Goal: Task Accomplishment & Management: Manage account settings

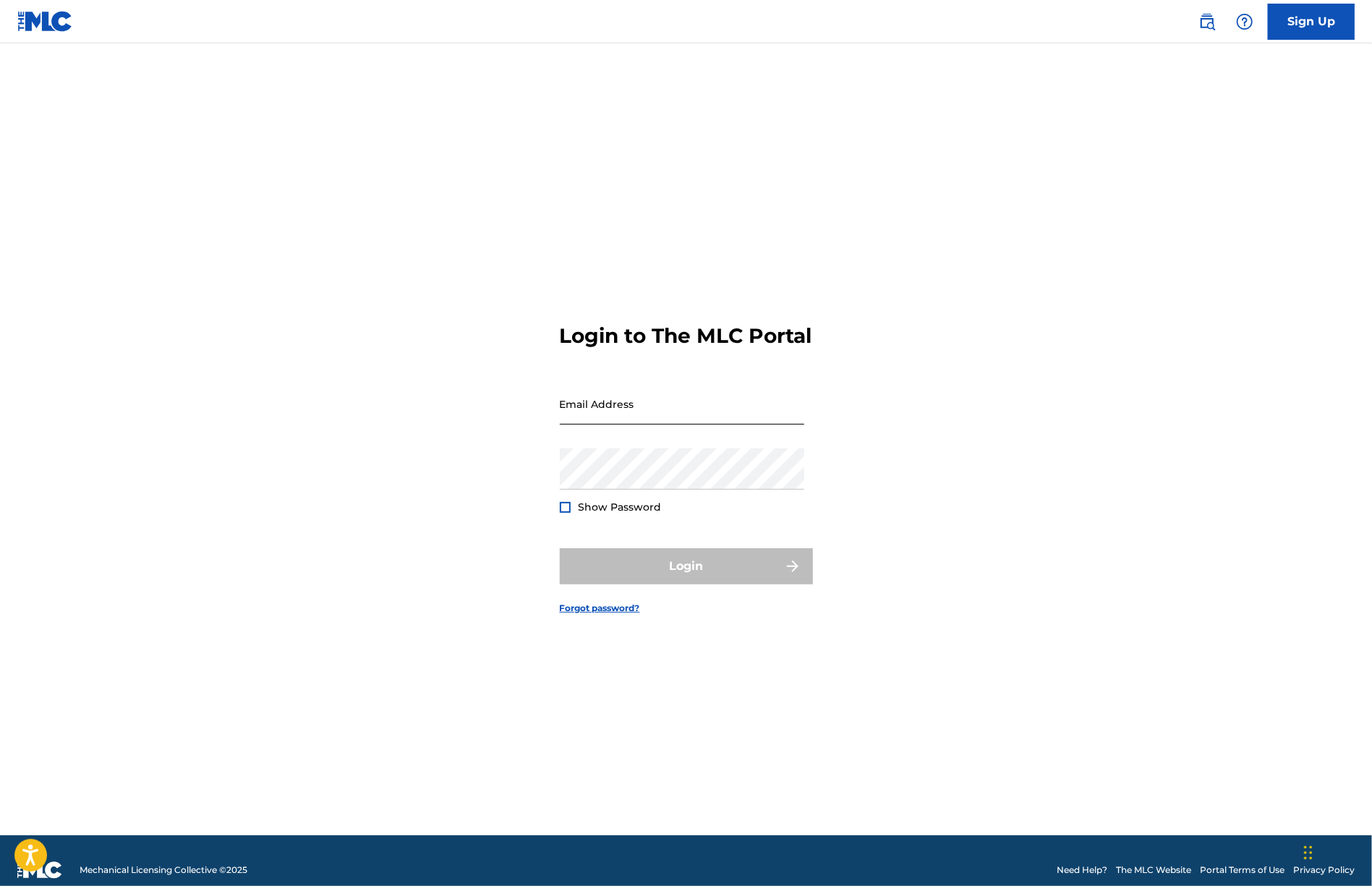
click at [629, 420] on input "Email Address" at bounding box center [682, 403] width 244 height 41
type input "[EMAIL_ADDRESS][DOMAIN_NAME]"
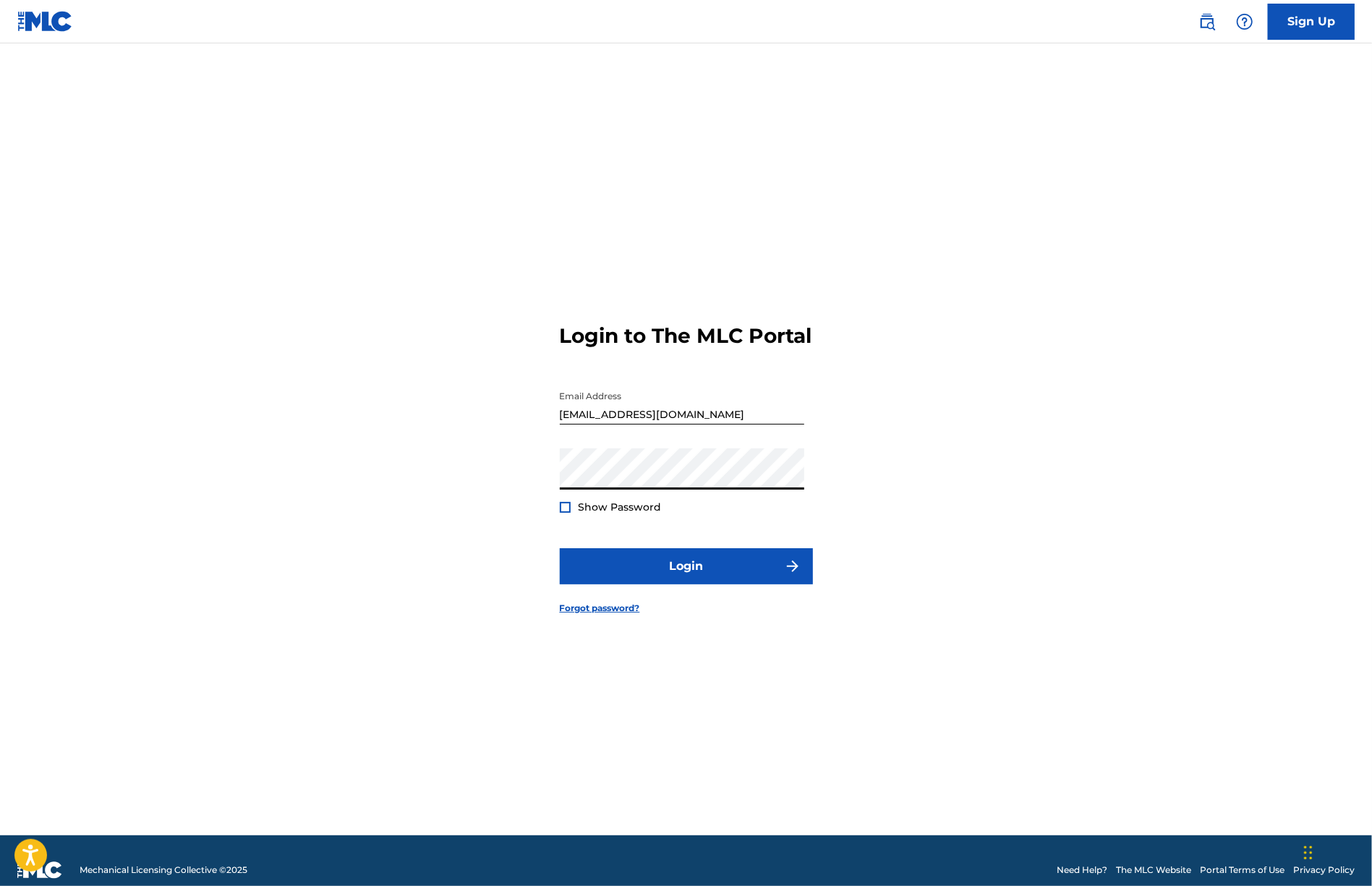
click at [562, 512] on div at bounding box center [565, 507] width 11 height 11
click at [695, 579] on button "Login" at bounding box center [686, 566] width 253 height 36
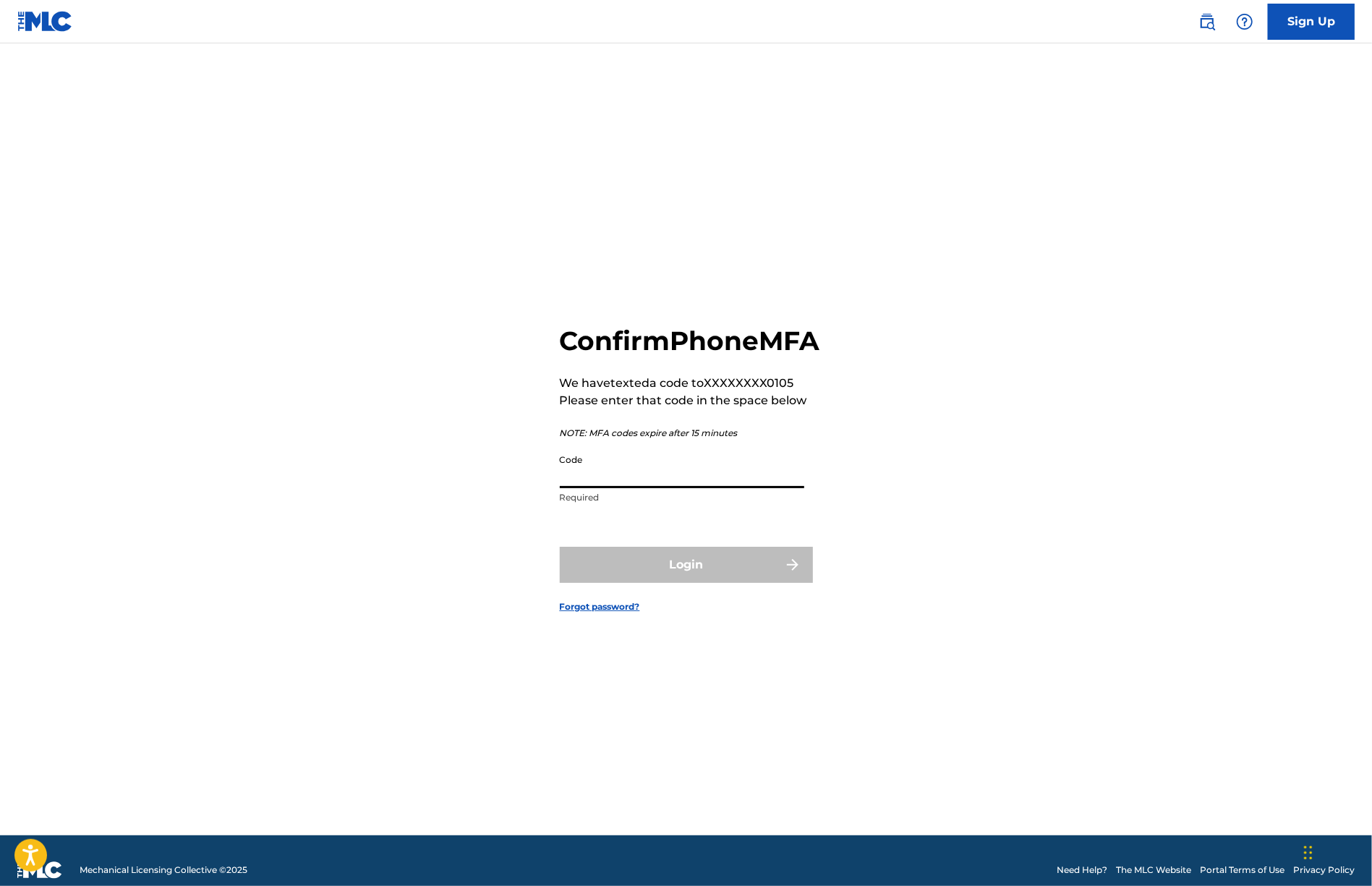
click at [623, 488] on input "Code" at bounding box center [682, 467] width 244 height 41
type input "050153"
click at [672, 583] on button "Login" at bounding box center [686, 565] width 253 height 36
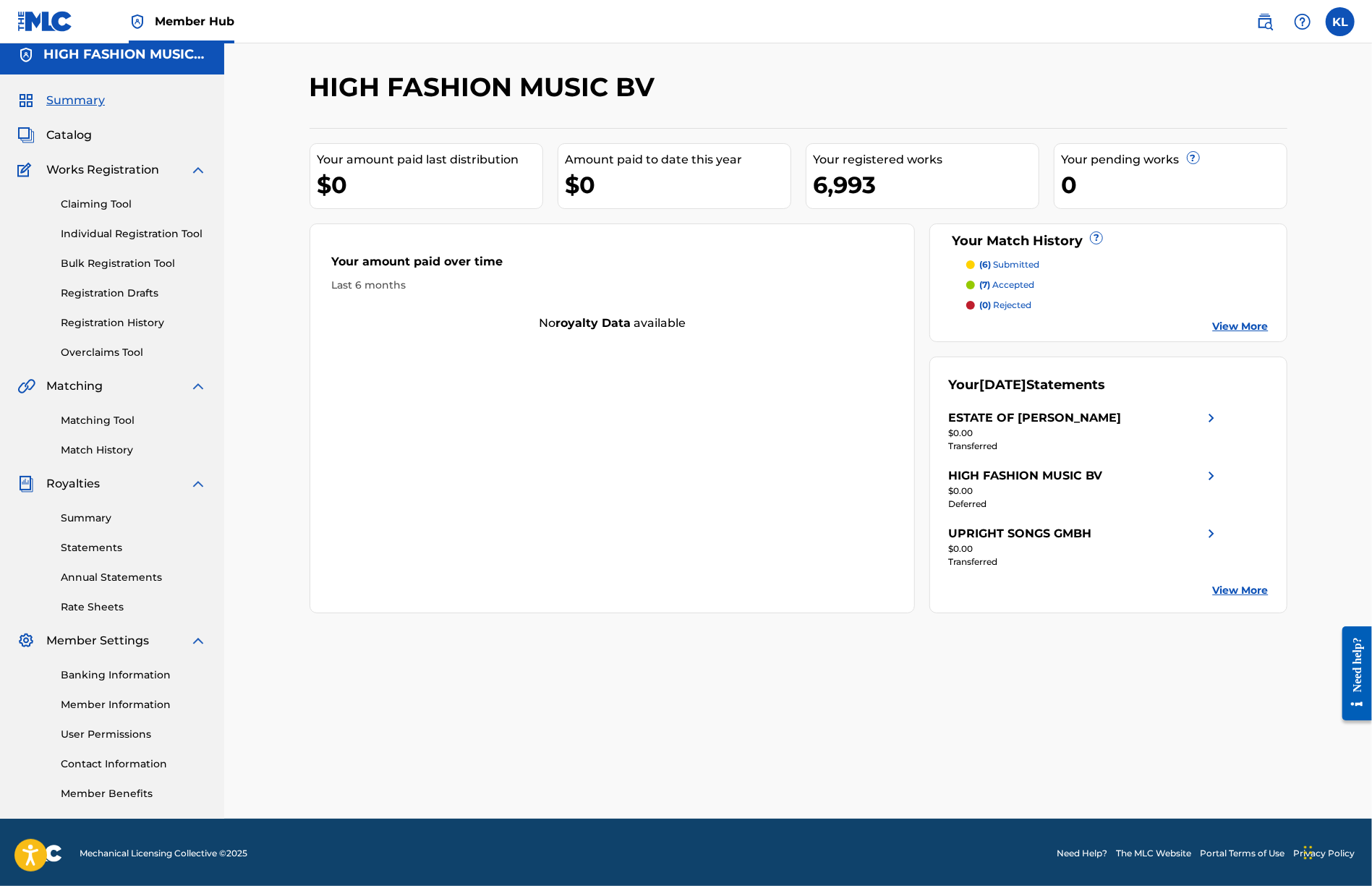
scroll to position [10, 0]
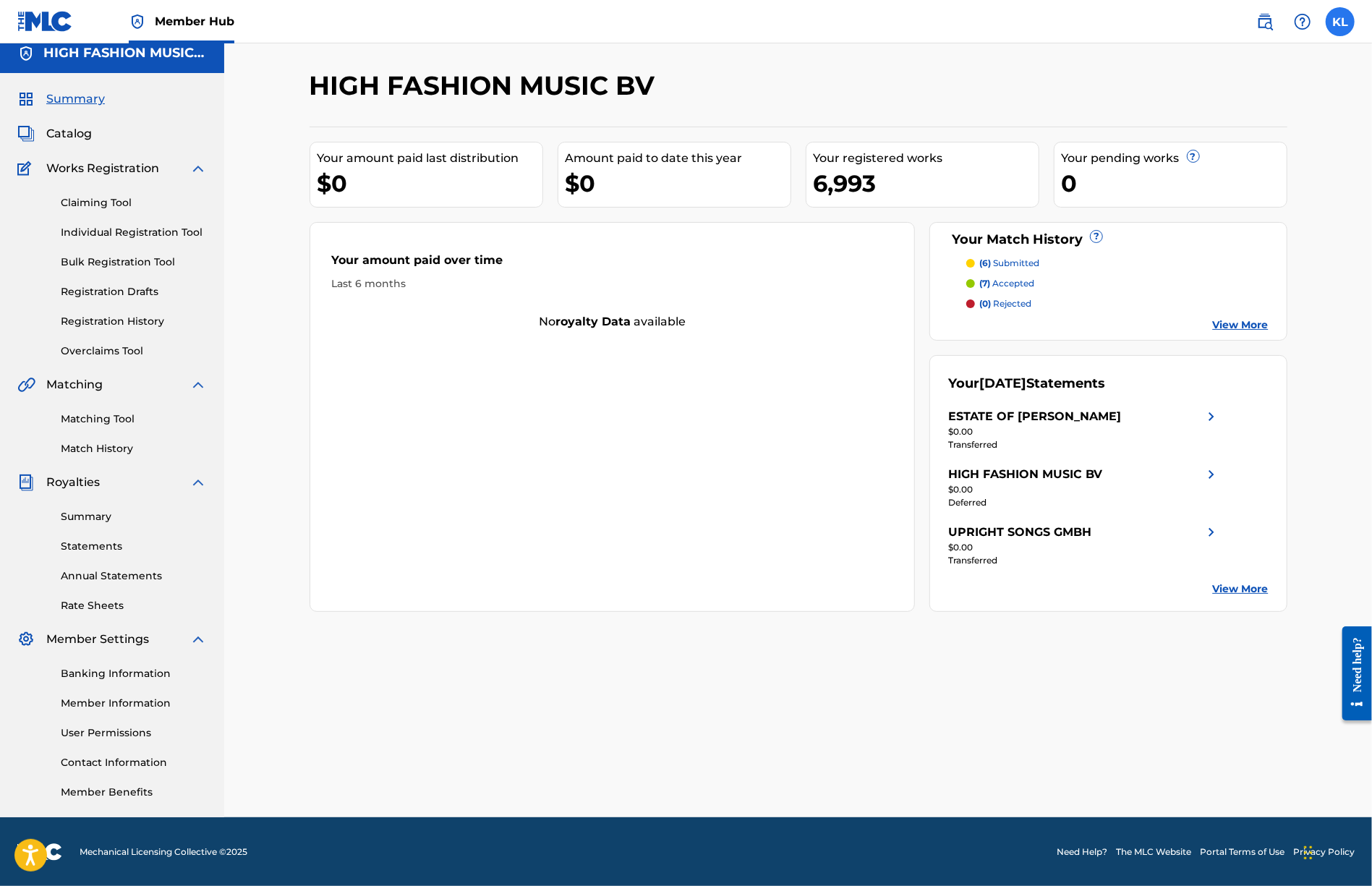
click at [1344, 27] on label at bounding box center [1339, 21] width 29 height 29
click at [1340, 22] on input "[PERSON_NAME] [EMAIL_ADDRESS][DOMAIN_NAME] Notification Preferences Profile Log…" at bounding box center [1340, 22] width 0 height 0
click at [110, 739] on link "User Permissions" at bounding box center [133, 732] width 146 height 15
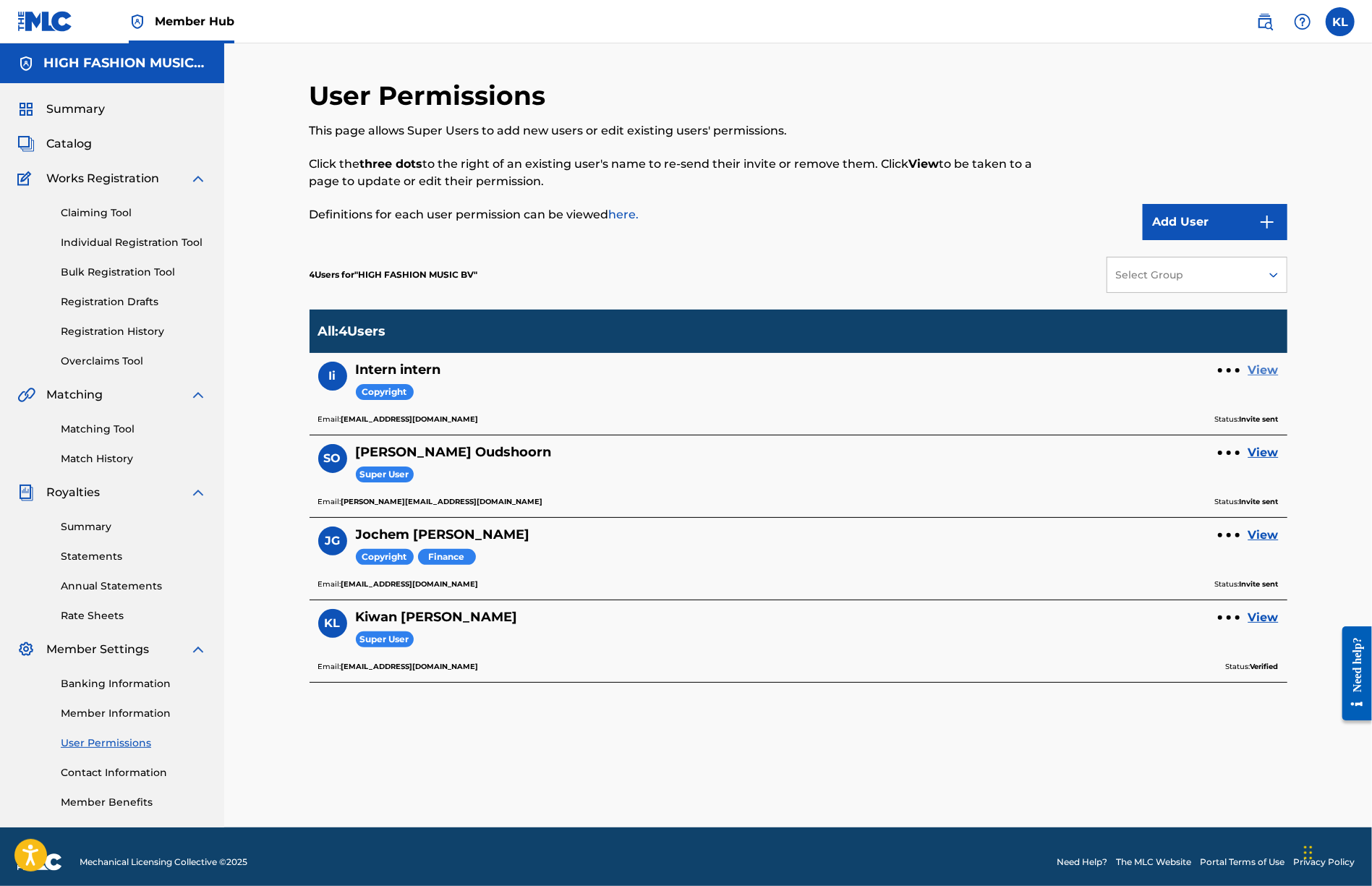
click at [1269, 372] on link "View" at bounding box center [1263, 370] width 30 height 17
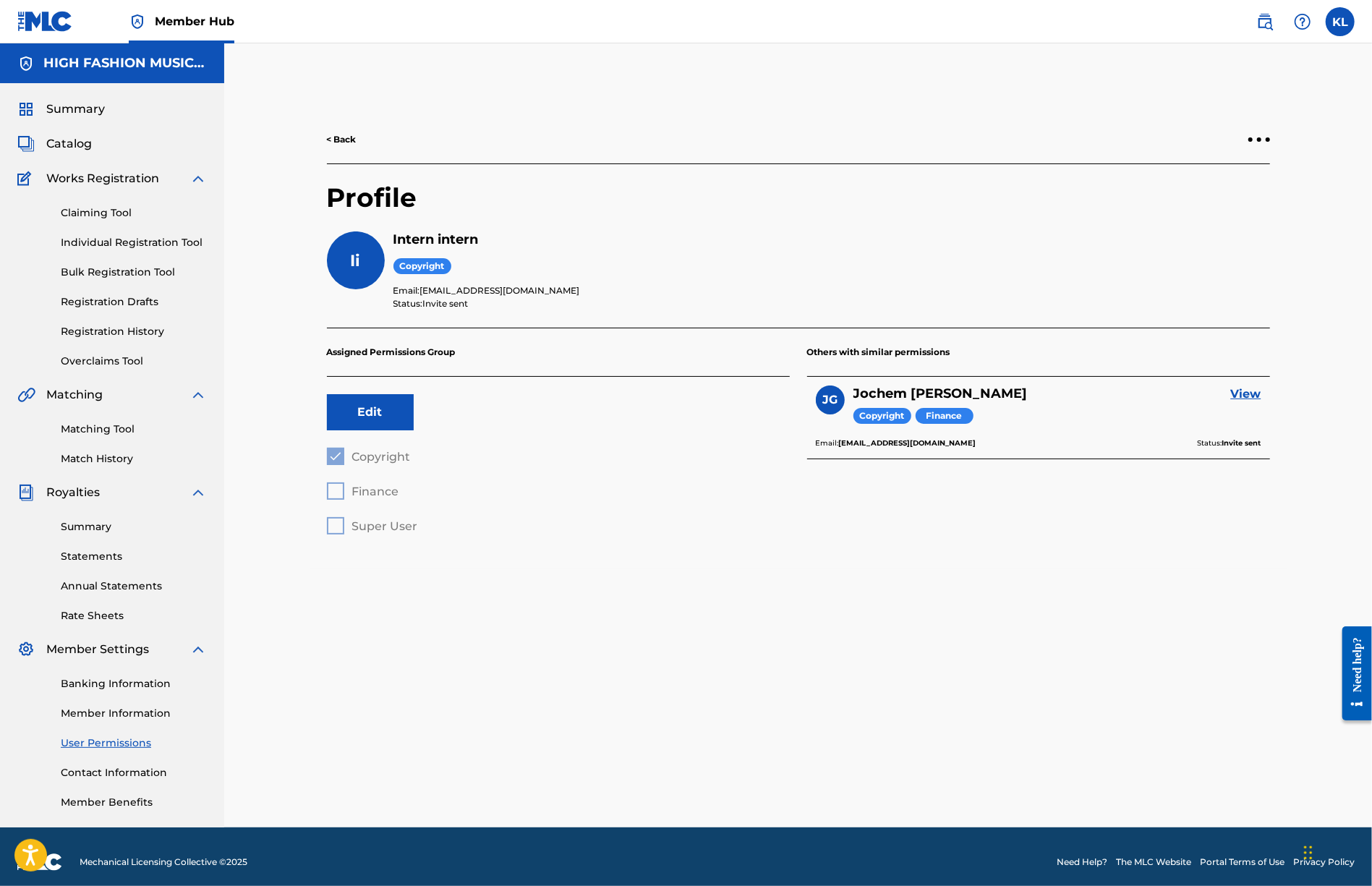
click at [417, 260] on span "Copyright" at bounding box center [422, 266] width 58 height 16
click at [346, 260] on div "Ii" at bounding box center [356, 260] width 58 height 58
click at [1253, 140] on div at bounding box center [1259, 139] width 22 height 9
click at [1239, 83] on p "Resend Invite" at bounding box center [1259, 76] width 123 height 35
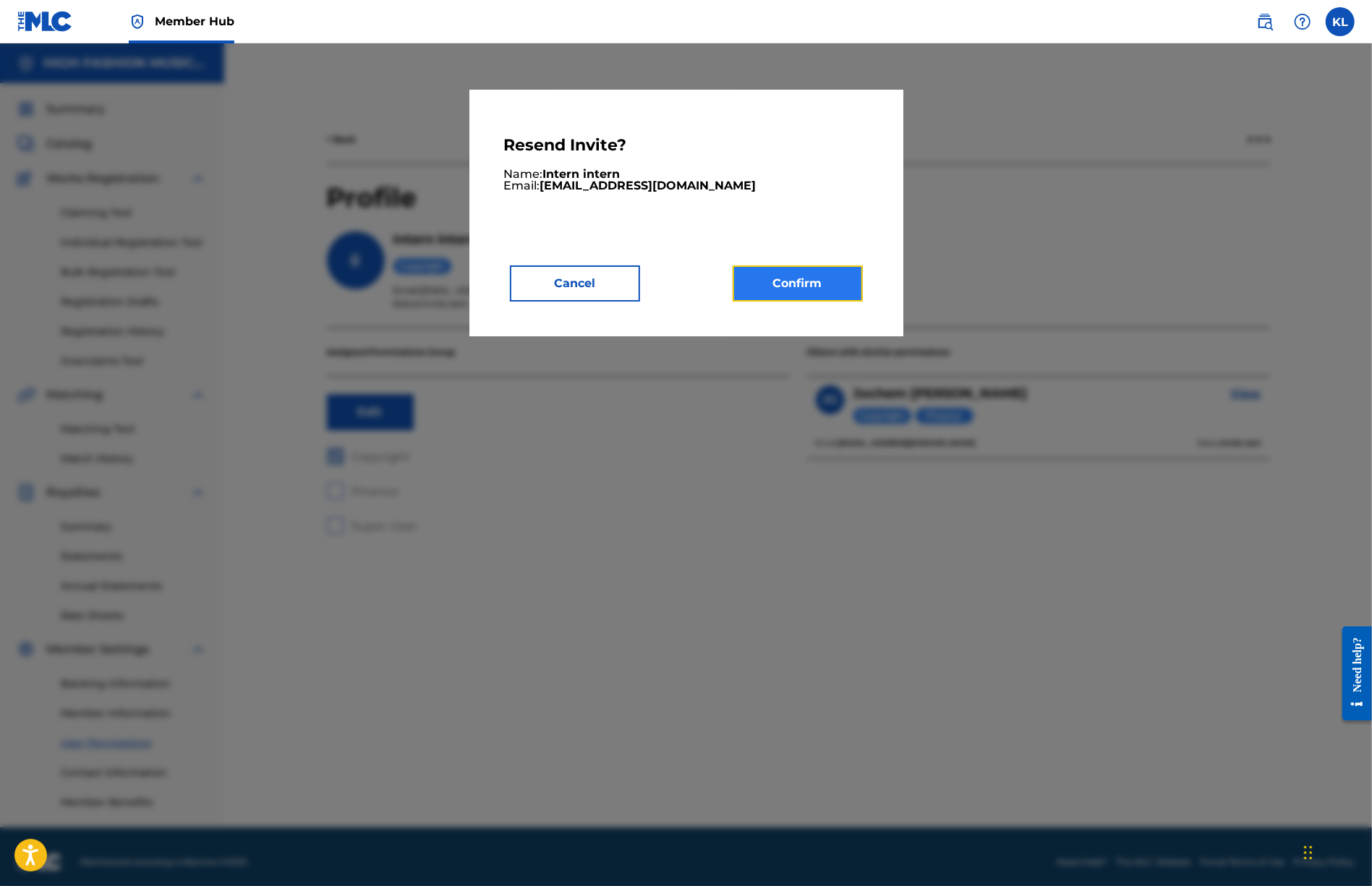
click at [778, 289] on button "Confirm" at bounding box center [797, 283] width 130 height 36
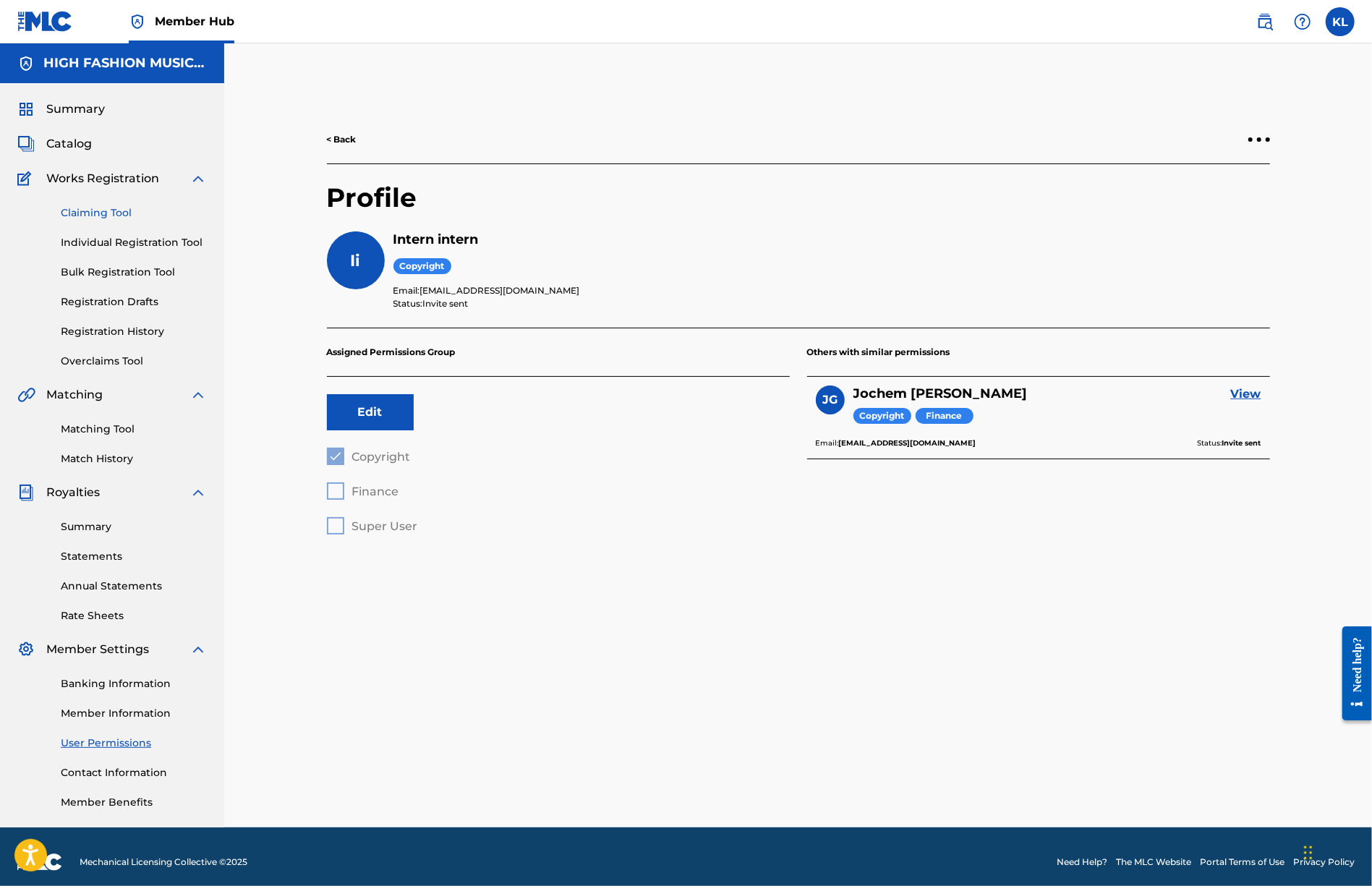
click at [80, 207] on link "Claiming Tool" at bounding box center [133, 212] width 146 height 15
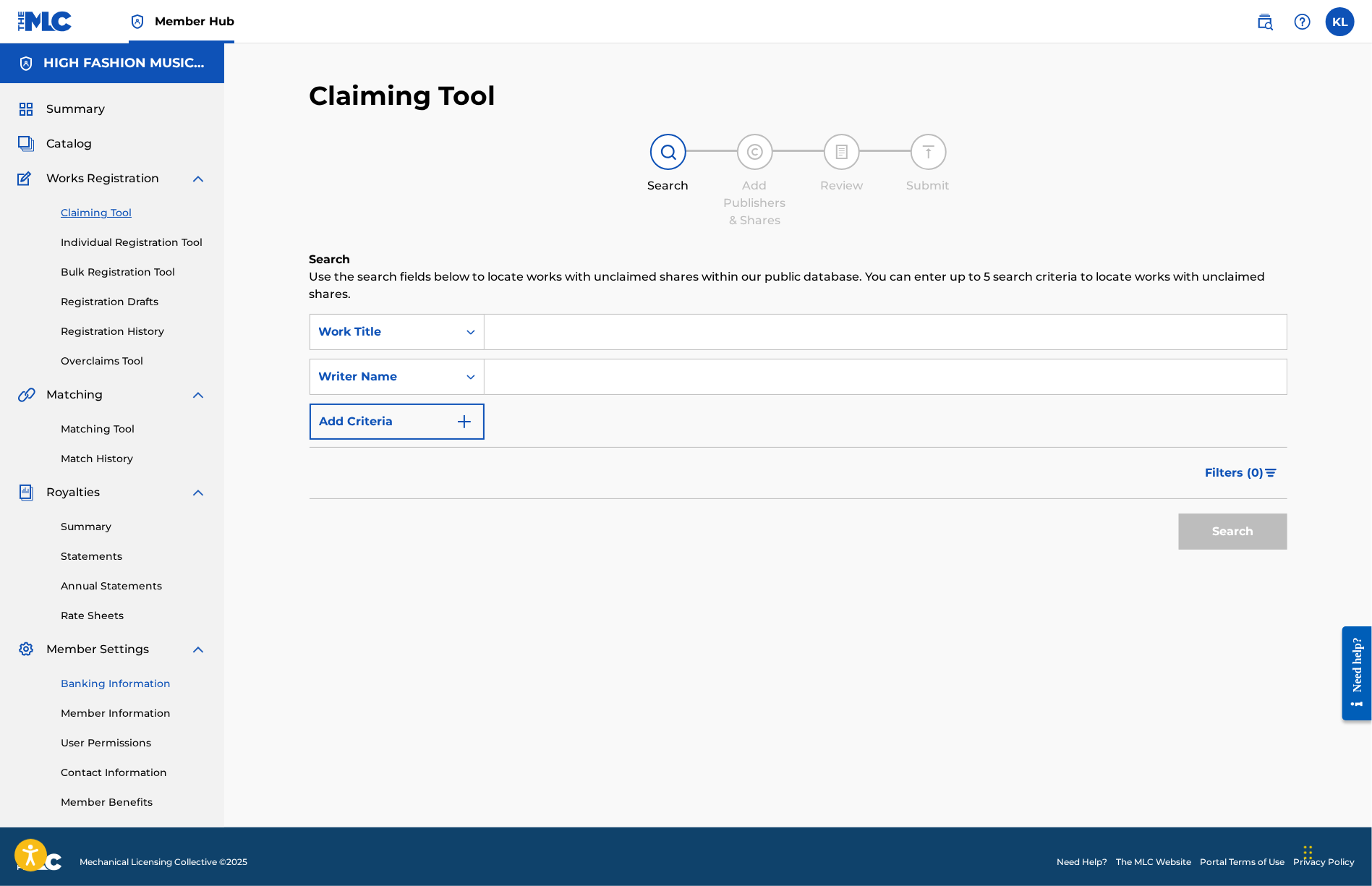
click at [104, 689] on link "Banking Information" at bounding box center [133, 683] width 146 height 15
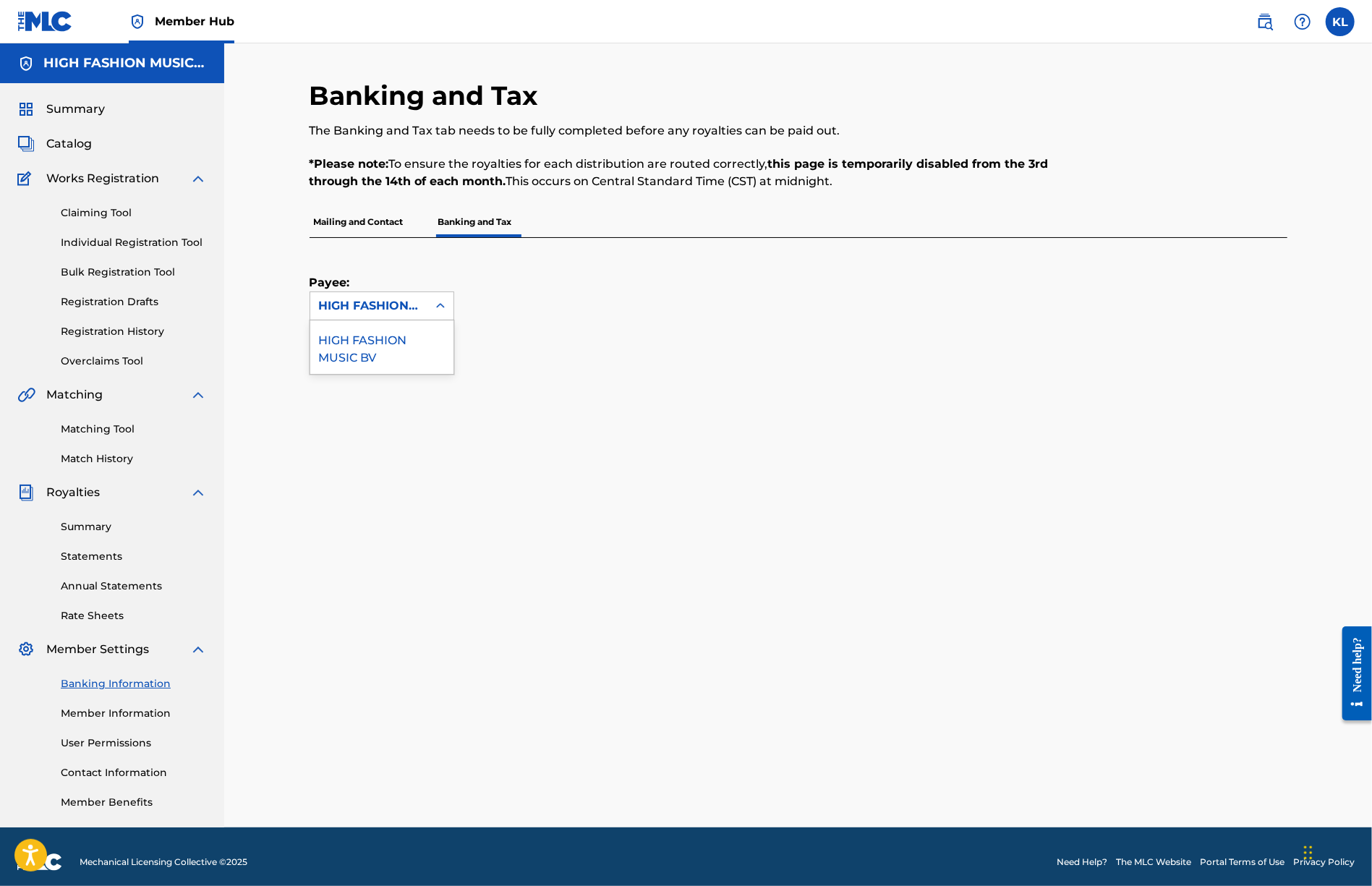
click at [410, 303] on div "HIGH FASHION MUSIC BV" at bounding box center [369, 306] width 100 height 17
click at [391, 339] on div "HIGH FASHION MUSIC BV" at bounding box center [382, 347] width 144 height 54
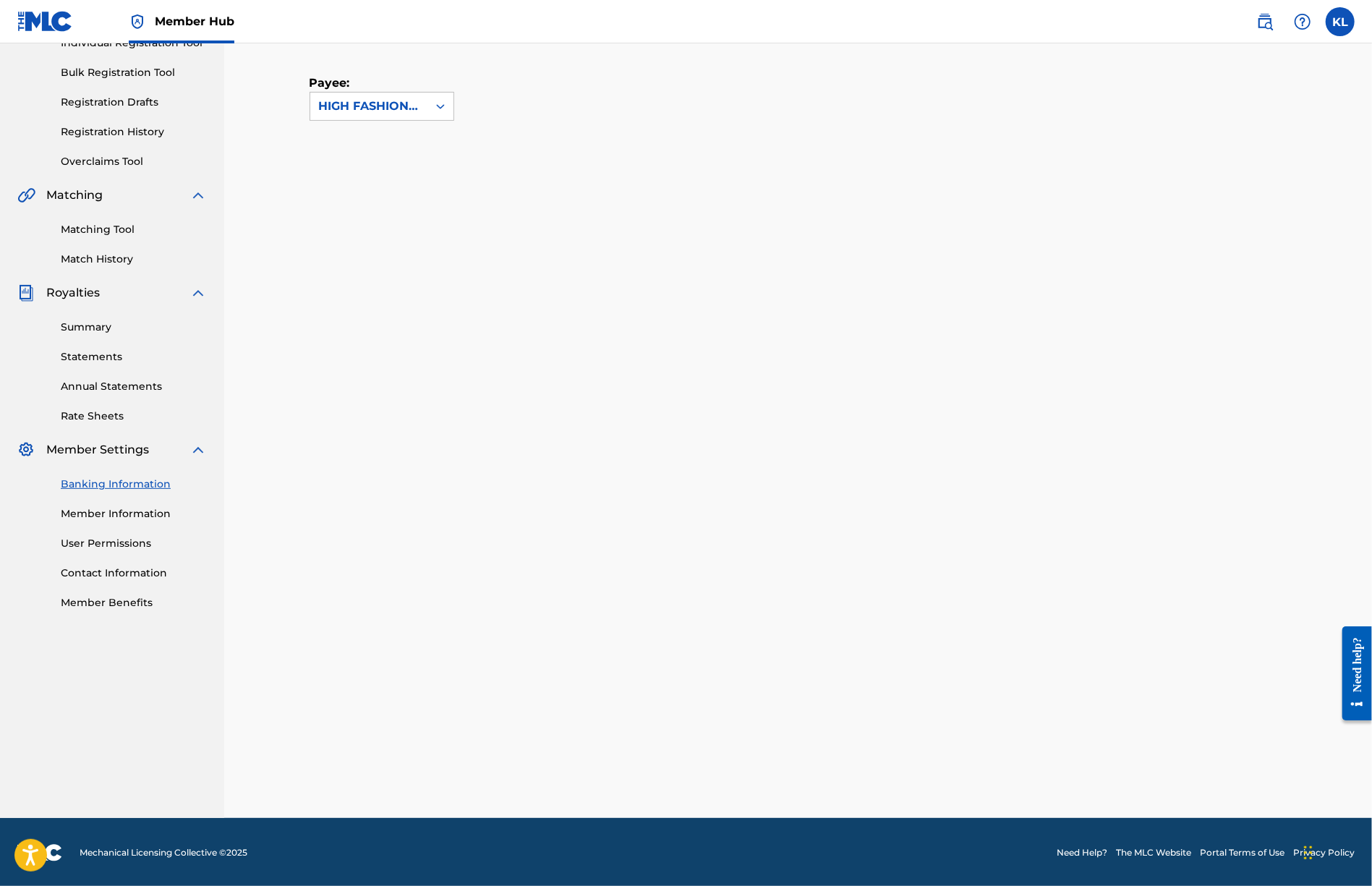
scroll to position [10, 0]
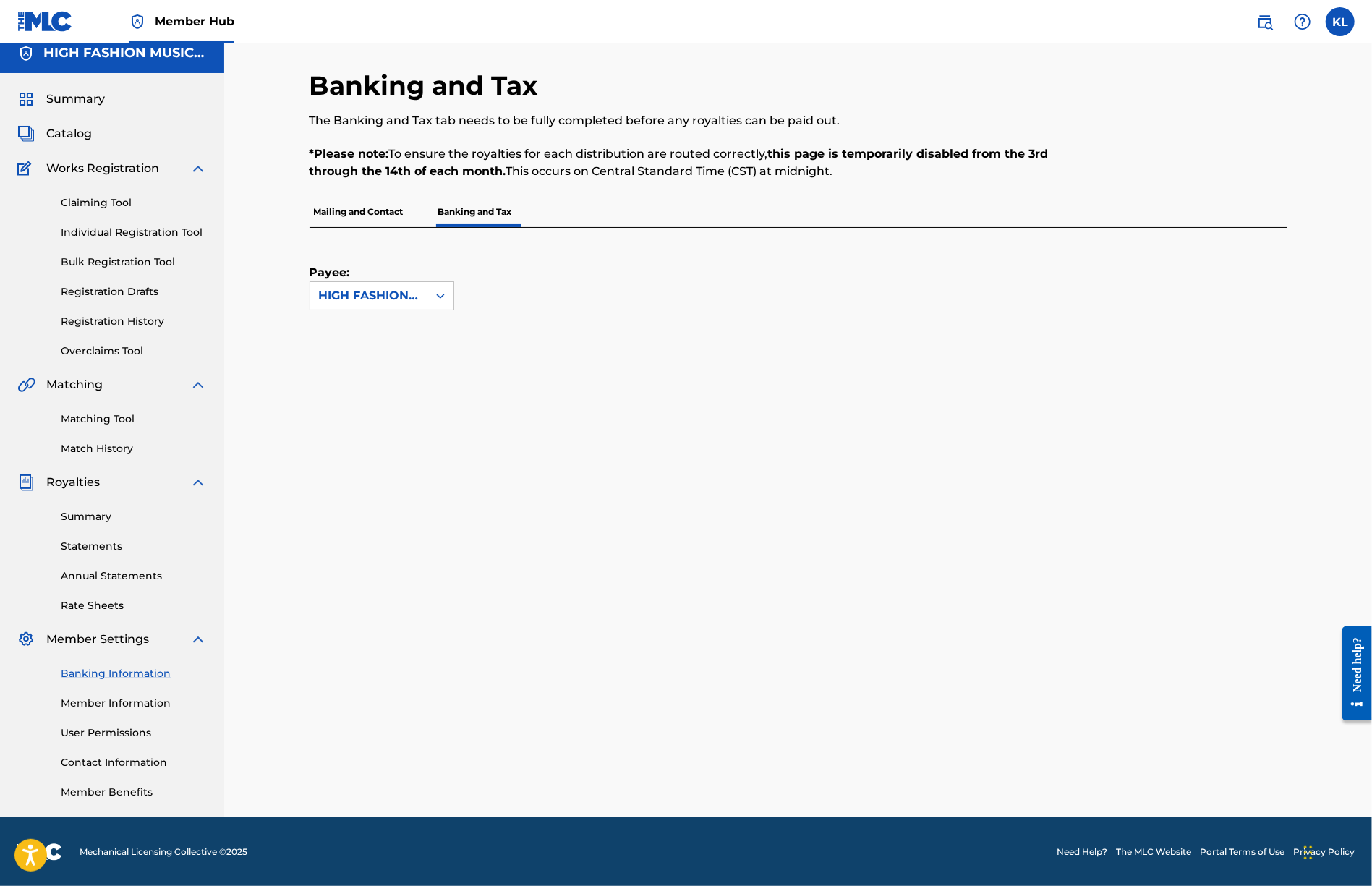
click at [105, 684] on div "Banking Information Member Information User Permissions Contact Information Mem…" at bounding box center [112, 724] width 190 height 152
click at [122, 678] on link "Banking Information" at bounding box center [133, 673] width 146 height 15
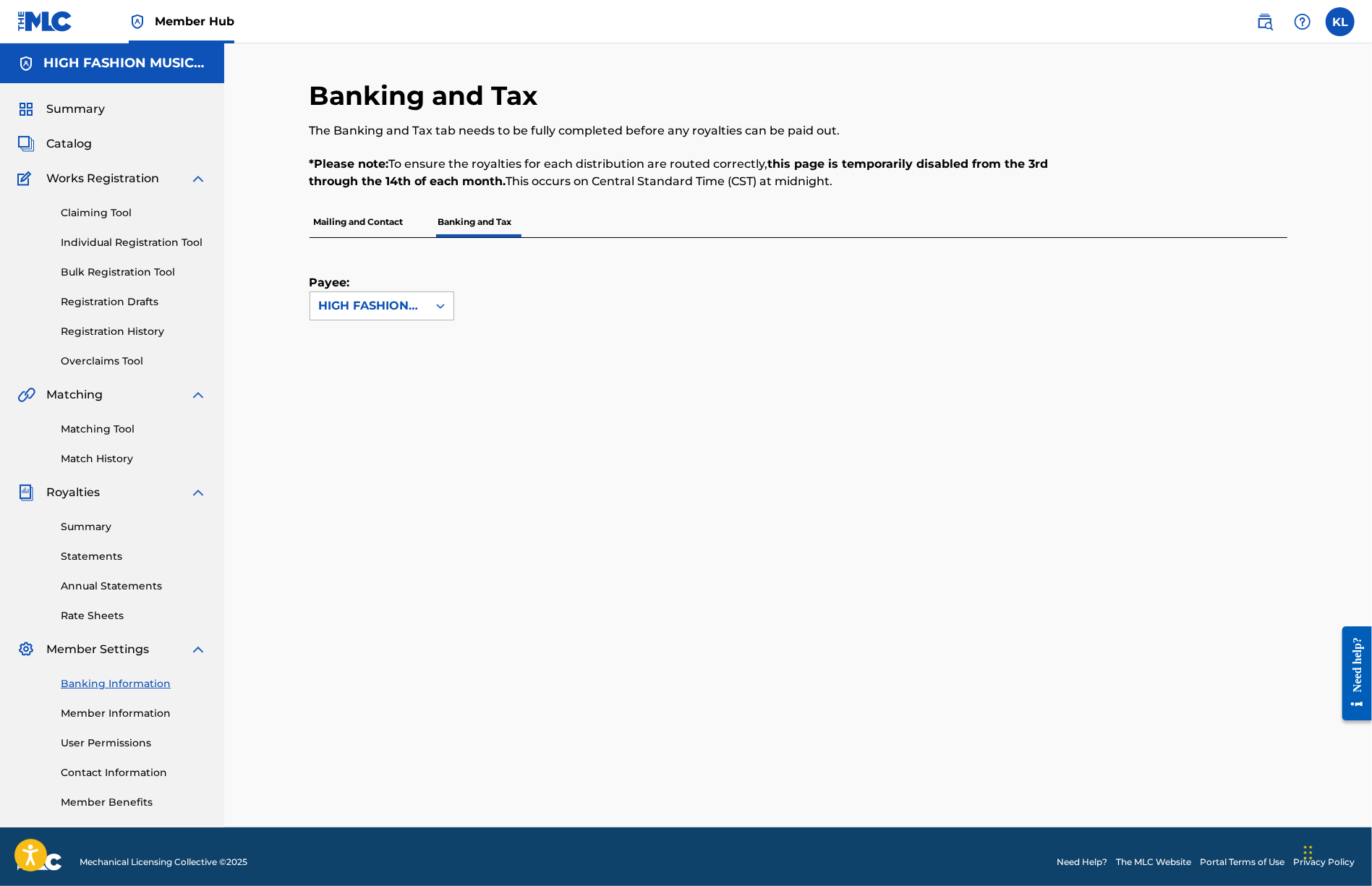
click at [417, 299] on div "HIGH FASHION MUSIC BV" at bounding box center [369, 306] width 100 height 17
click at [366, 345] on div "HIGH FASHION MUSIC BV" at bounding box center [382, 347] width 144 height 54
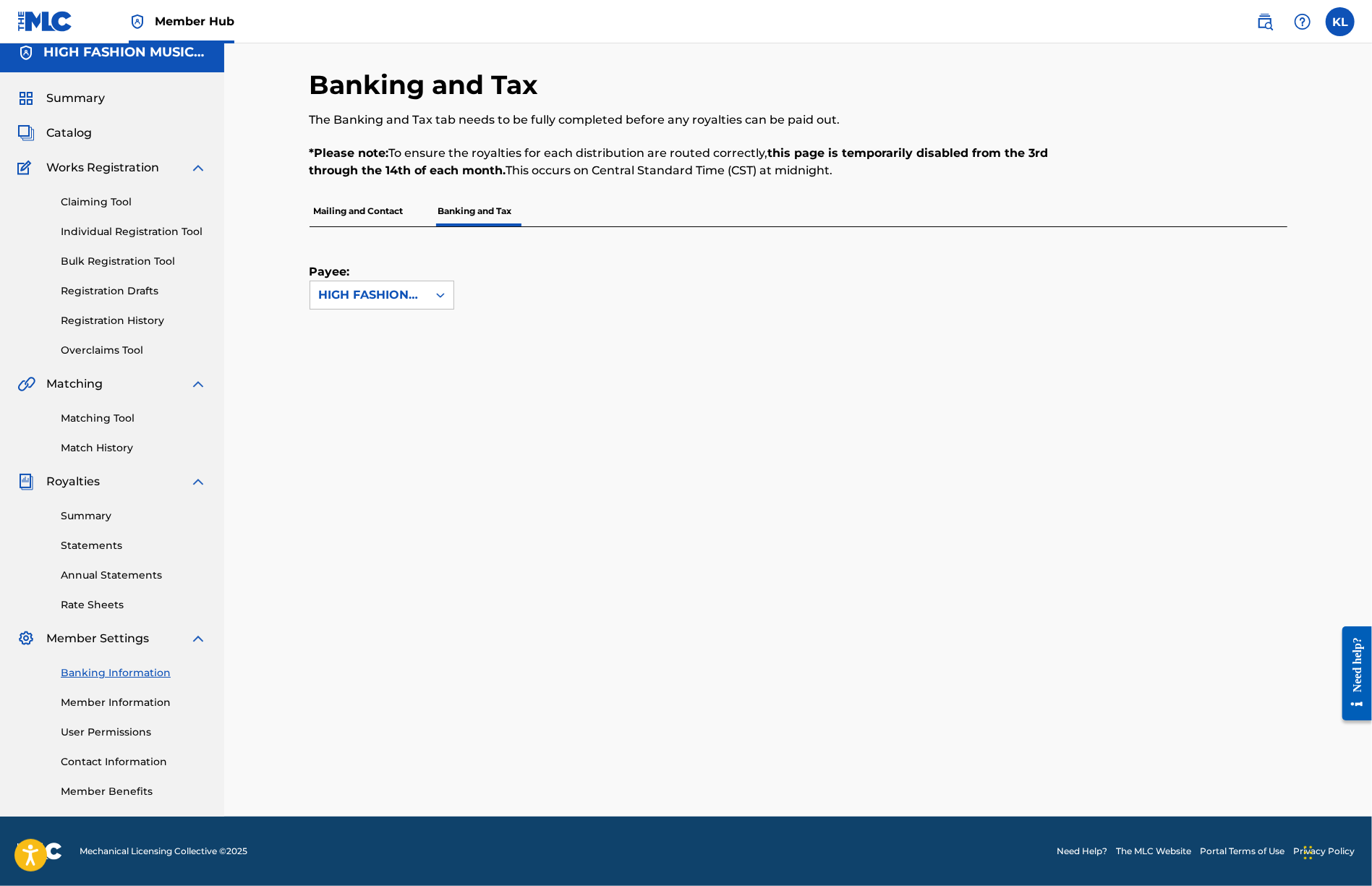
scroll to position [10, 0]
click at [402, 300] on div "HIGH FASHION MUSIC BV" at bounding box center [369, 296] width 100 height 17
click at [401, 302] on div "HIGH FASHION MUSIC BV" at bounding box center [369, 296] width 100 height 17
click at [81, 187] on div "Claiming Tool Individual Registration Tool Bulk Registration Tool Registration …" at bounding box center [112, 268] width 190 height 182
click at [370, 209] on p "Mailing and Contact" at bounding box center [359, 211] width 98 height 30
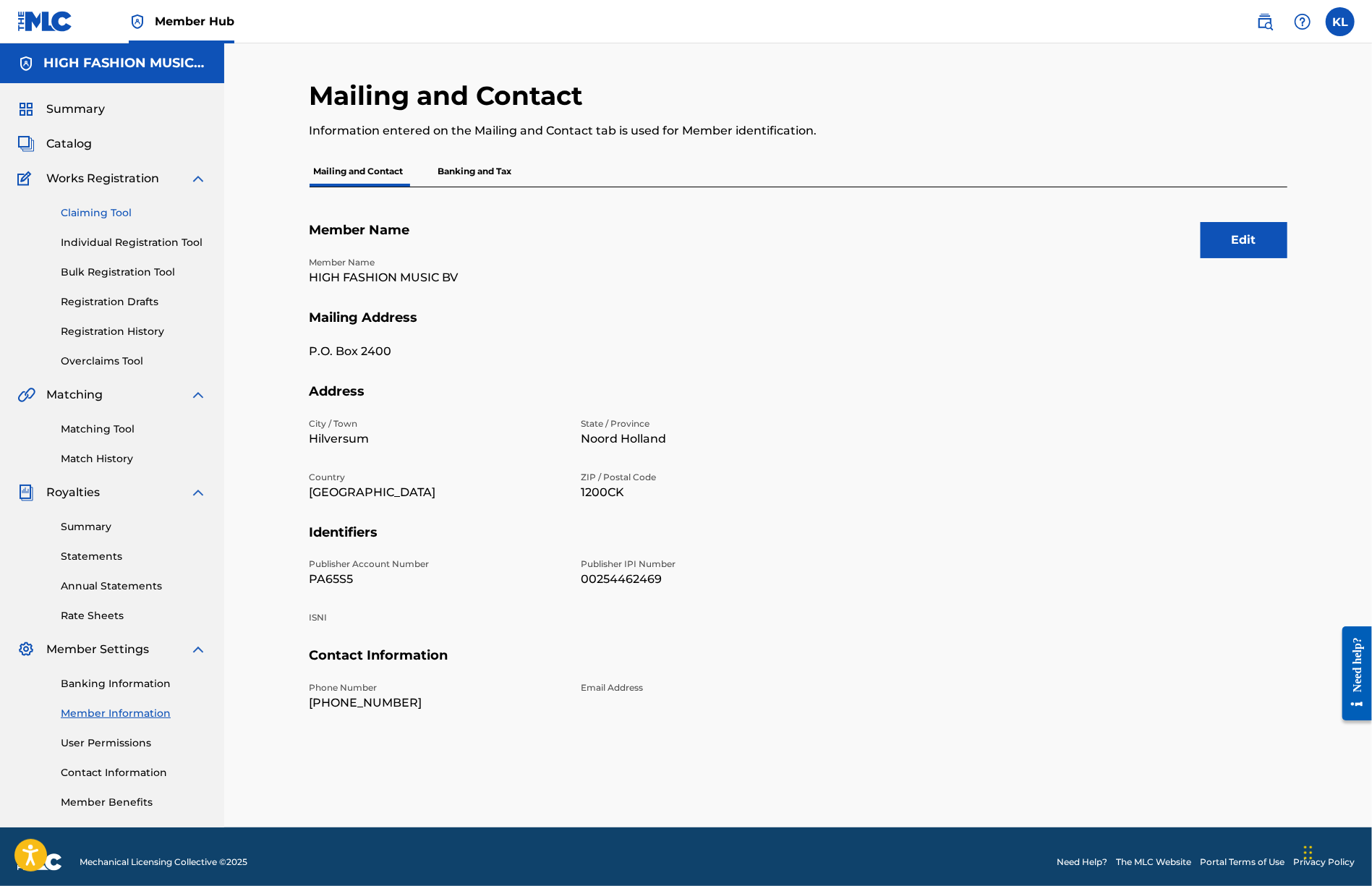
click at [96, 214] on link "Claiming Tool" at bounding box center [133, 212] width 146 height 15
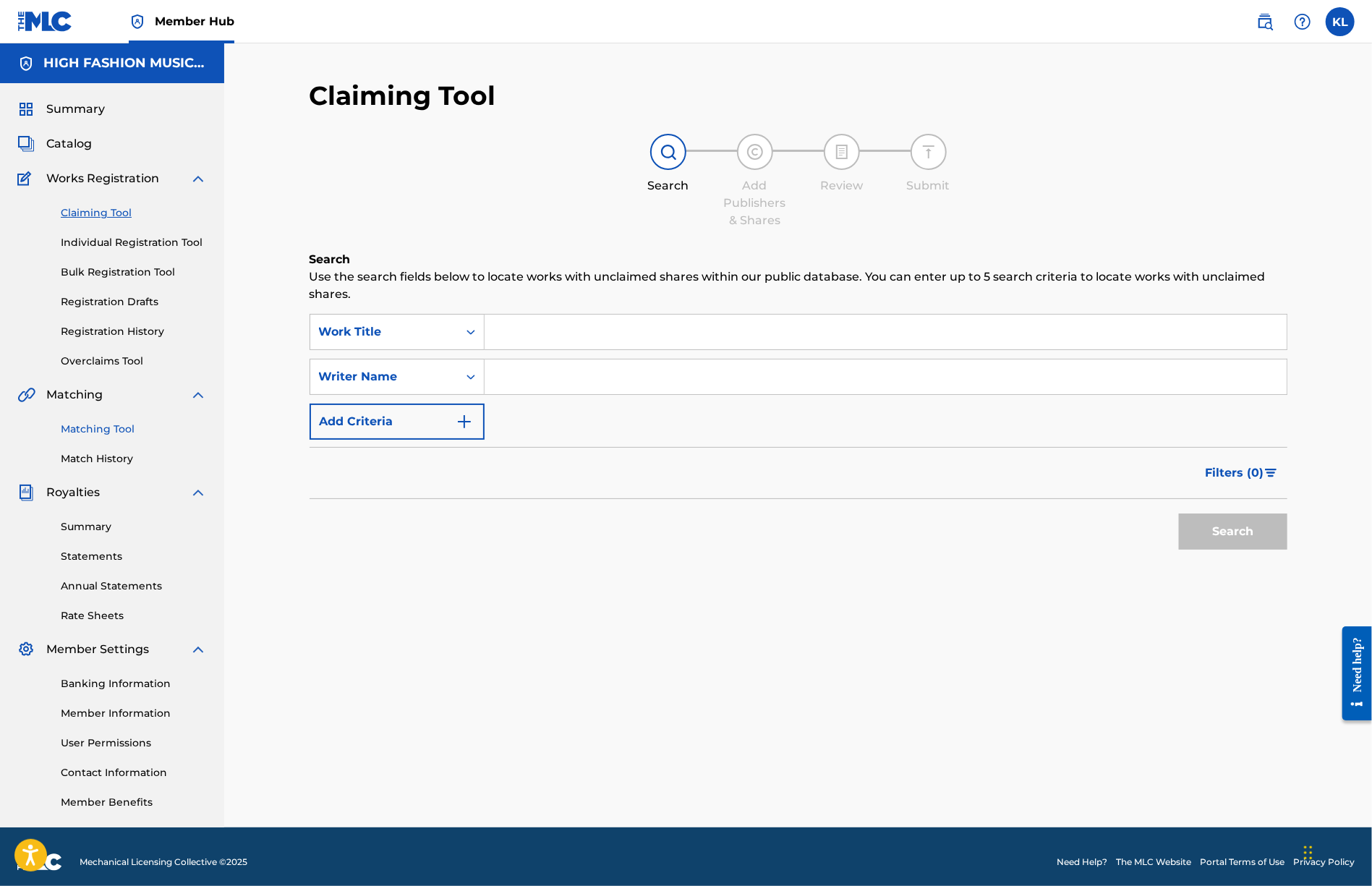
click at [72, 428] on link "Matching Tool" at bounding box center [133, 429] width 146 height 15
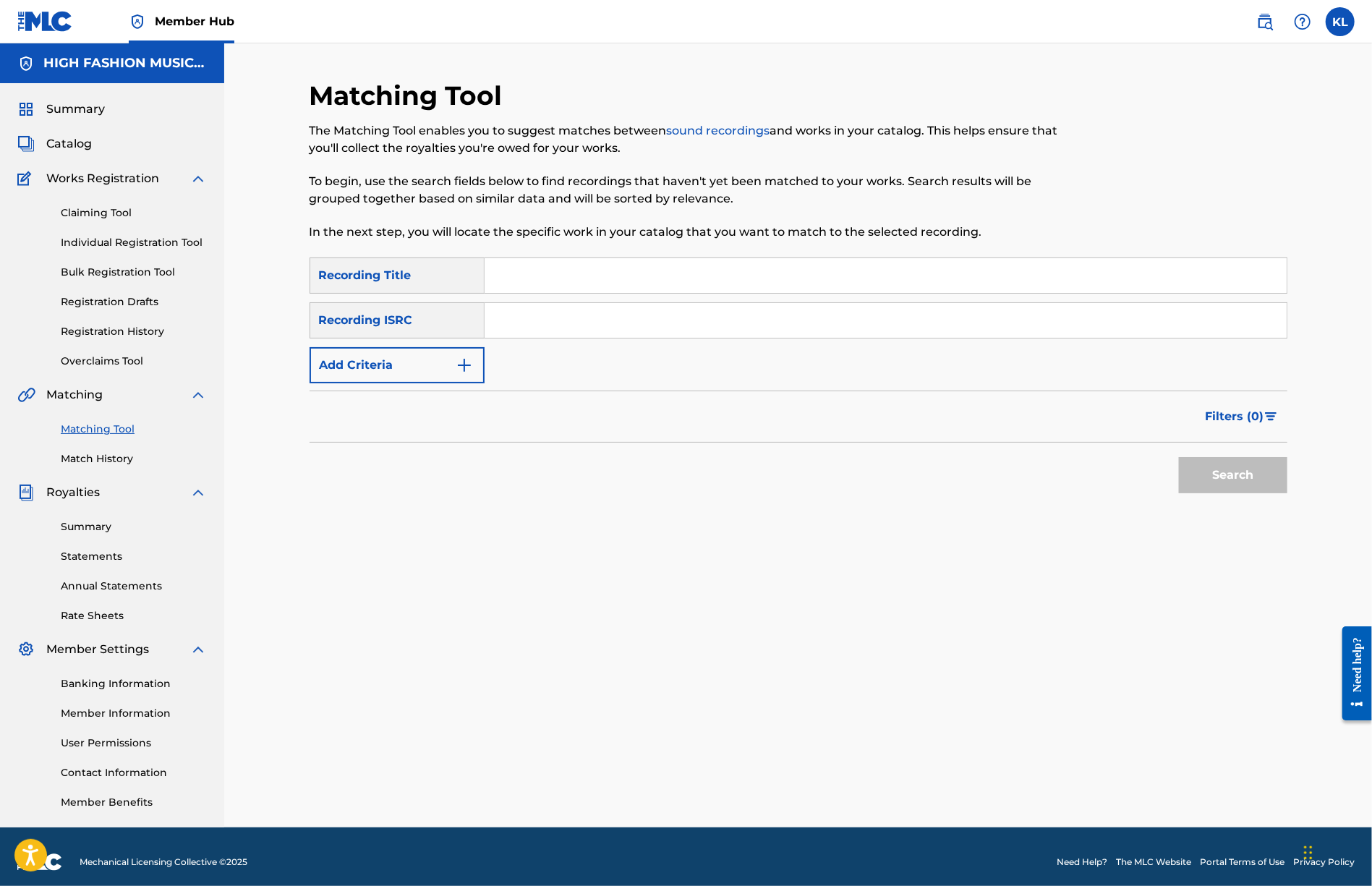
click at [97, 466] on div "Summary Catalog Works Registration Claiming Tool Individual Registration Tool B…" at bounding box center [112, 455] width 224 height 744
click at [97, 463] on link "Match History" at bounding box center [133, 459] width 146 height 15
